Goal: Transaction & Acquisition: Purchase product/service

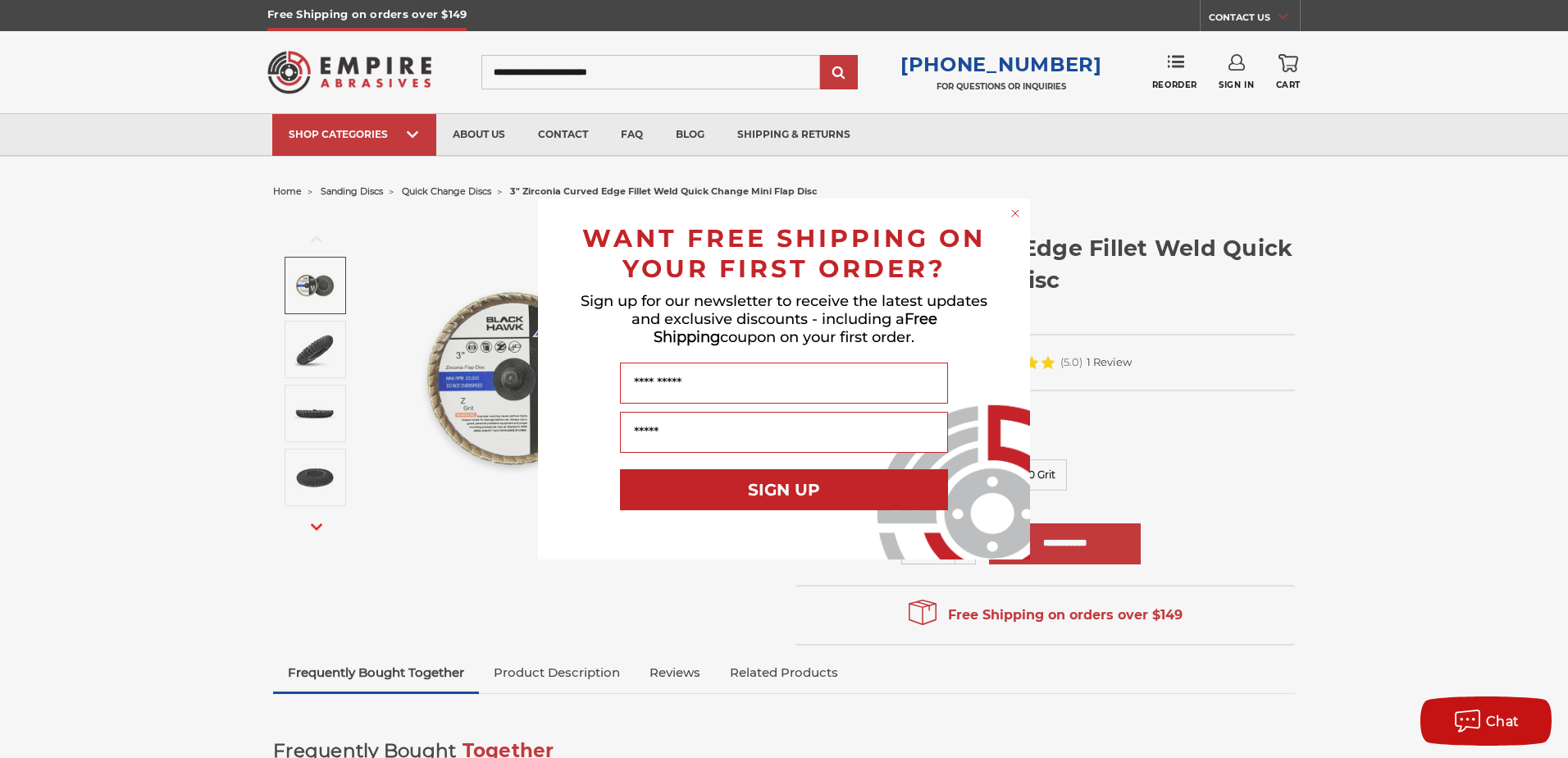
click at [1013, 216] on circle "Close dialog" at bounding box center [1016, 214] width 16 height 16
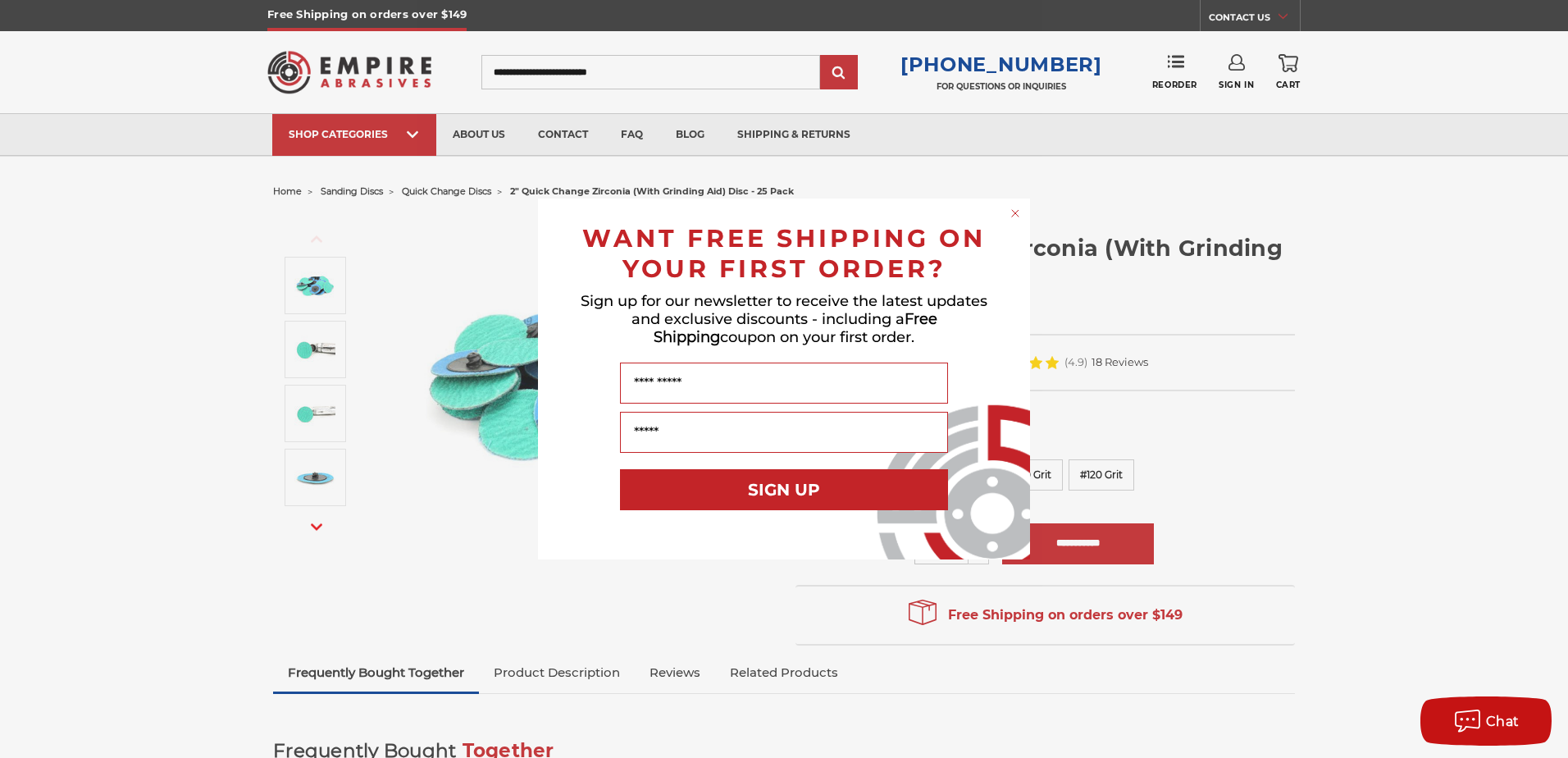
click at [1017, 211] on icon "Close dialog" at bounding box center [1014, 212] width 6 height 6
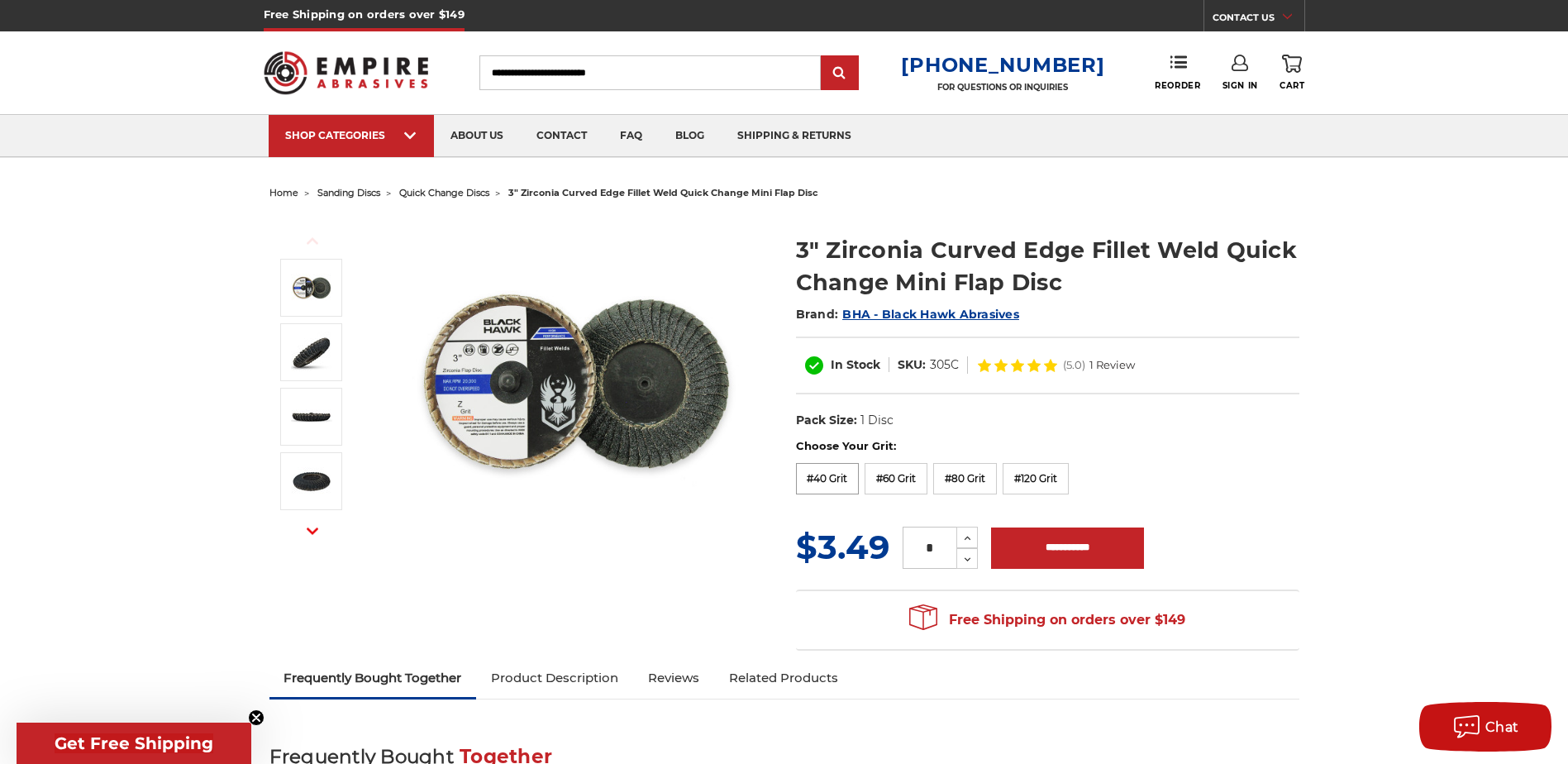
click at [833, 477] on label "#40 Grit" at bounding box center [828, 478] width 64 height 32
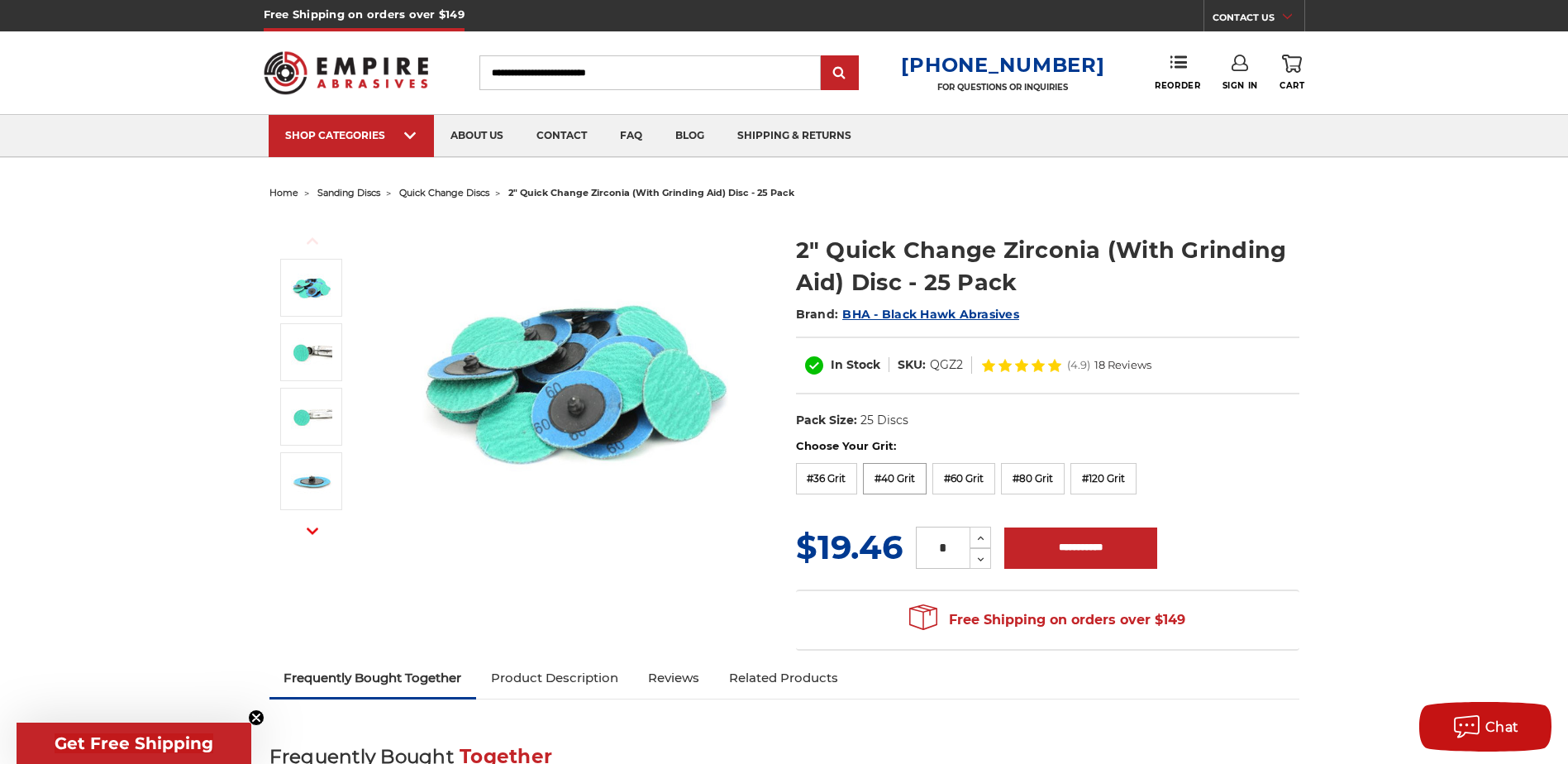
click at [899, 476] on label "#40 Grit" at bounding box center [895, 478] width 64 height 32
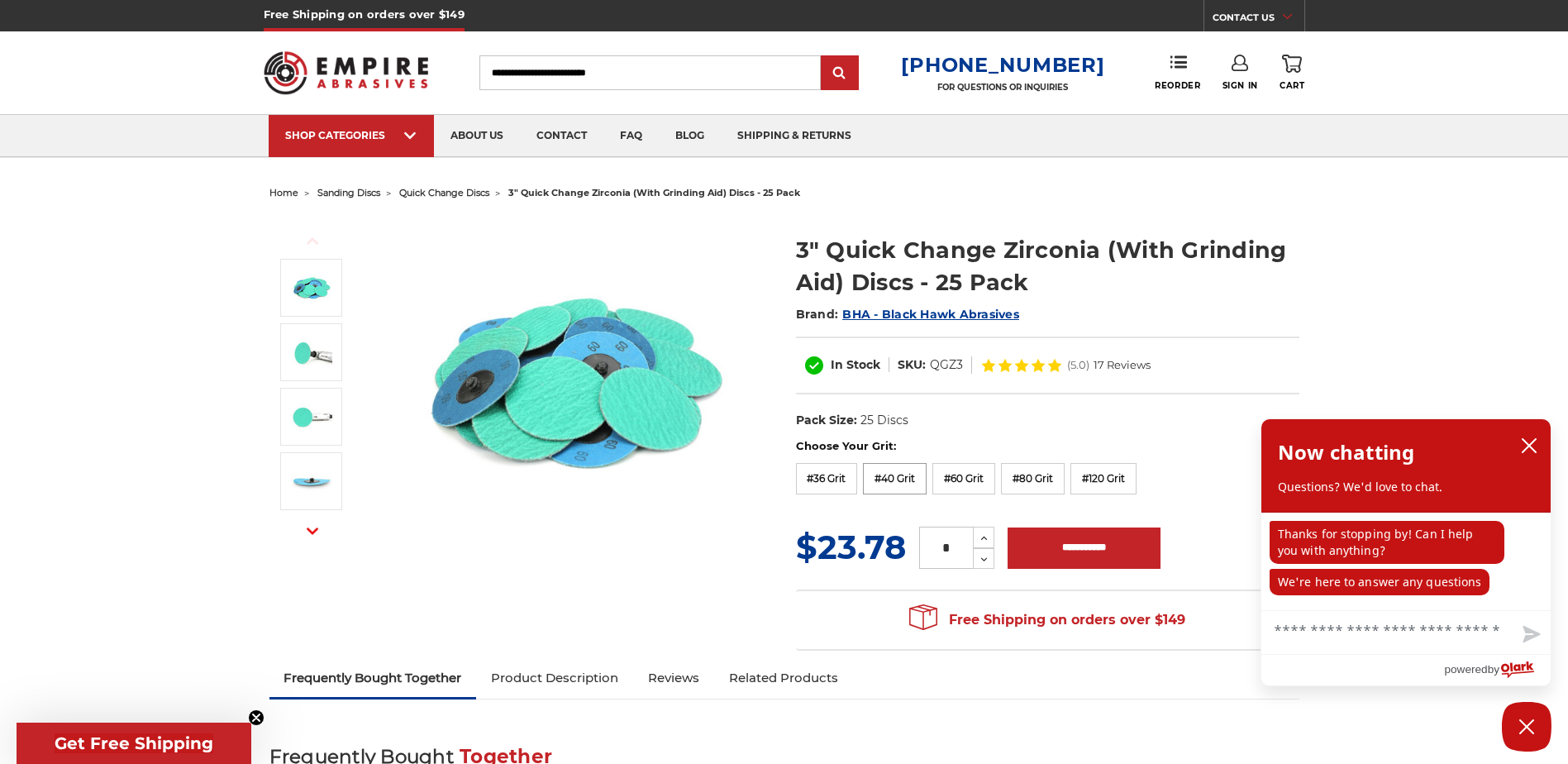
click at [892, 476] on label "#40 Grit" at bounding box center [895, 478] width 64 height 32
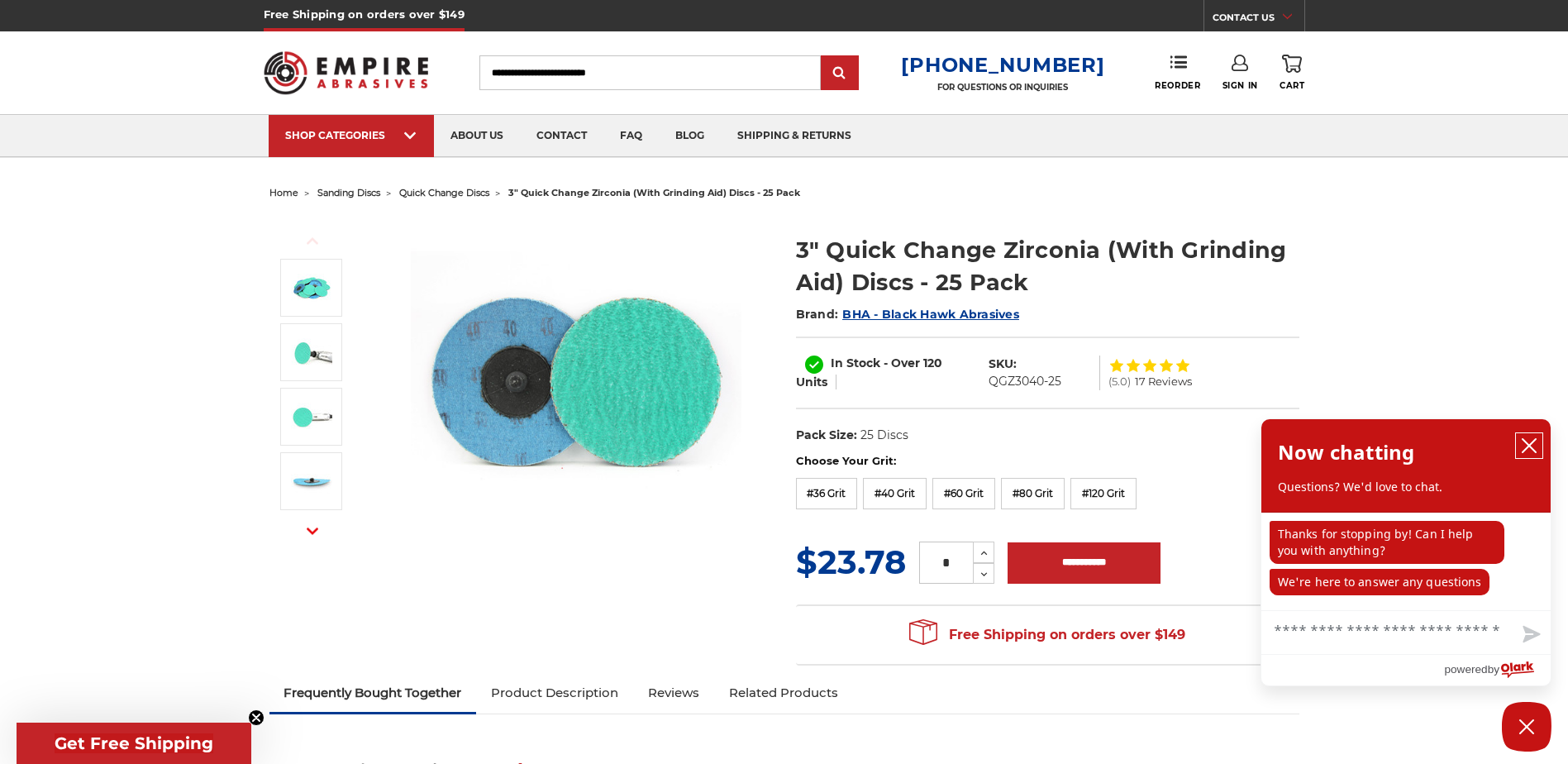
click at [1526, 441] on icon "close chatbox" at bounding box center [1529, 445] width 17 height 17
